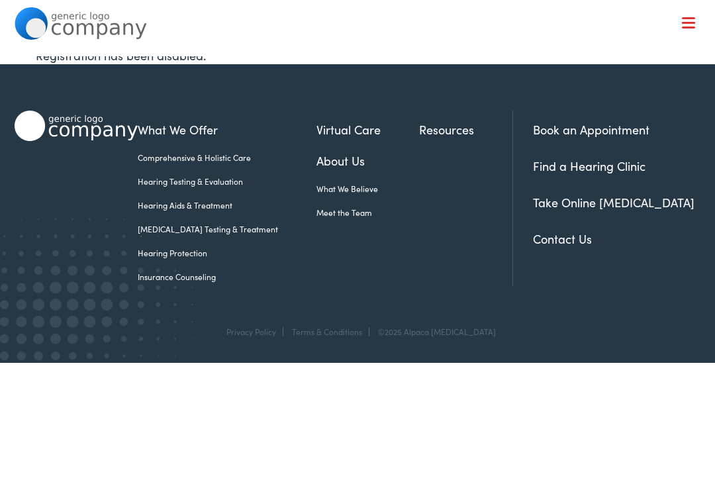
click at [186, 209] on link "Hearing Aids & Treatment" at bounding box center [227, 205] width 179 height 12
